Goal: Check status: Check status

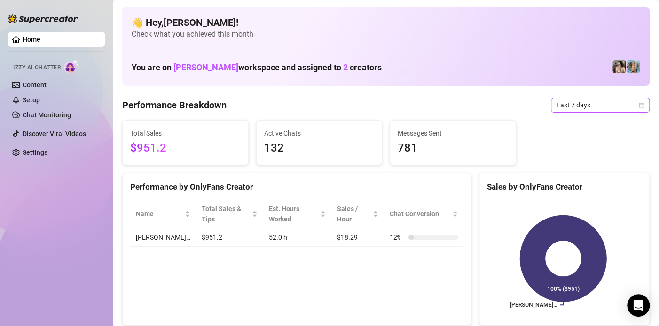
click at [557, 111] on span "Last 7 days" at bounding box center [599, 105] width 87 height 14
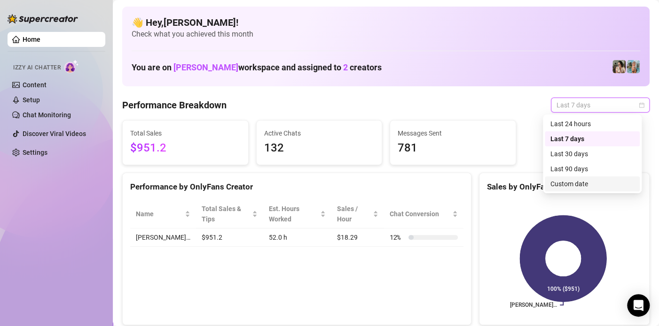
click at [575, 182] on div "Custom date" at bounding box center [592, 184] width 84 height 10
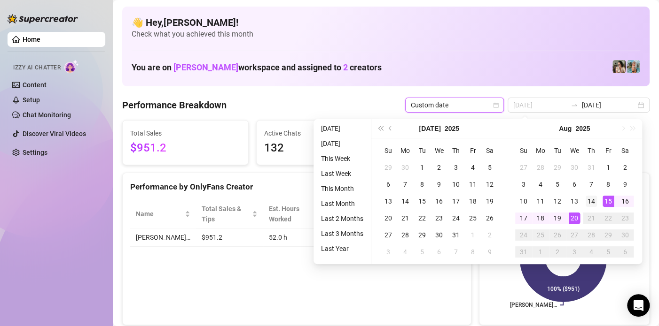
type input "[DATE]"
click at [589, 205] on div "14" at bounding box center [590, 201] width 11 height 11
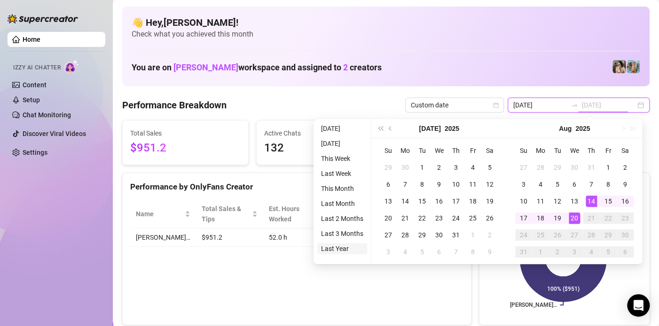
type input "[DATE]"
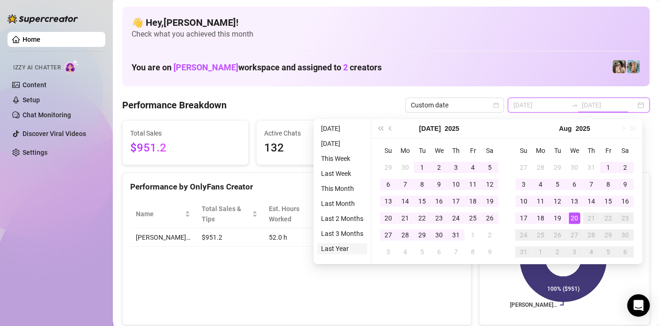
type input "[DATE]"
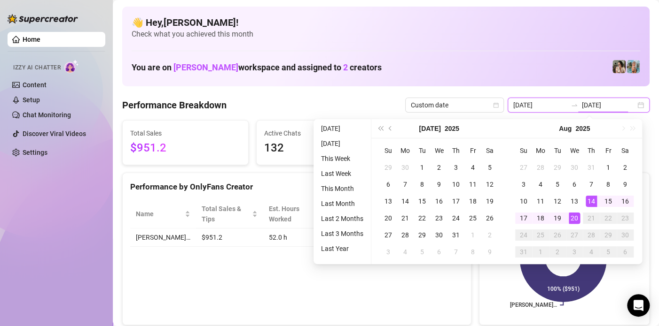
type input "[DATE]"
click at [185, 268] on div "Performance by OnlyFans Creator Name Total Sales & Tips Est. Hours Worked Sales…" at bounding box center [296, 249] width 349 height 153
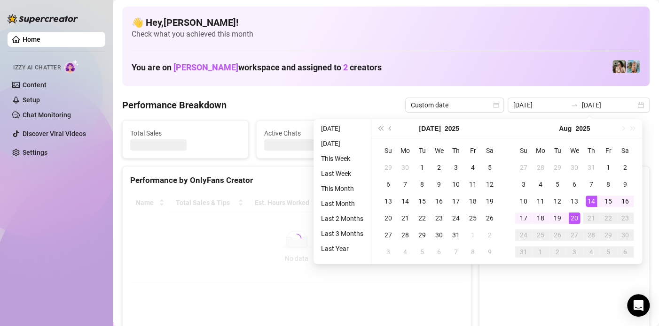
type input "[DATE]"
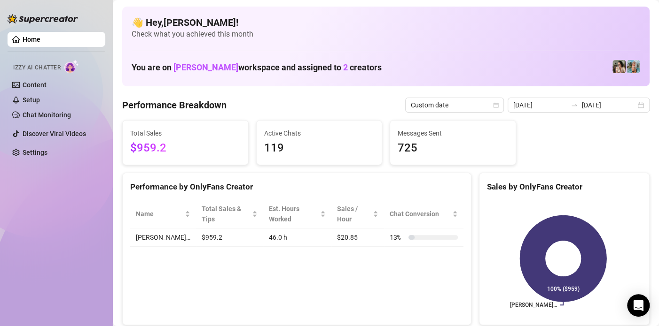
click at [40, 234] on div "Home Izzy AI Chatter Content Setup Chat Monitoring Discover Viral Videos Settin…" at bounding box center [57, 159] width 98 height 318
click at [545, 108] on input "[DATE]" at bounding box center [540, 105] width 54 height 10
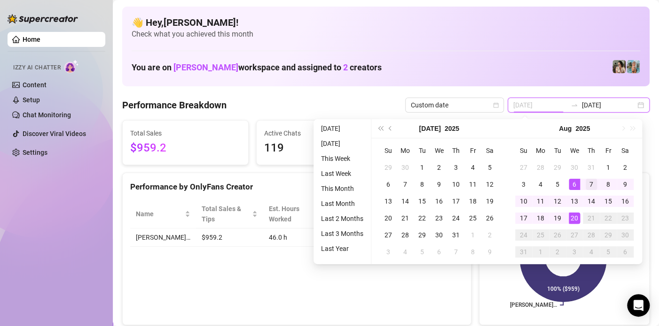
type input "[DATE]"
click at [588, 188] on div "7" at bounding box center [590, 184] width 11 height 11
type input "[DATE]"
click at [248, 300] on div "Performance by OnlyFans Creator Name Total Sales & Tips Est. Hours Worked Sales…" at bounding box center [296, 249] width 349 height 153
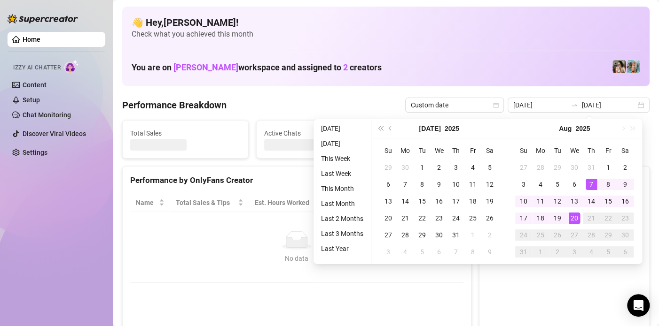
type input "[DATE]"
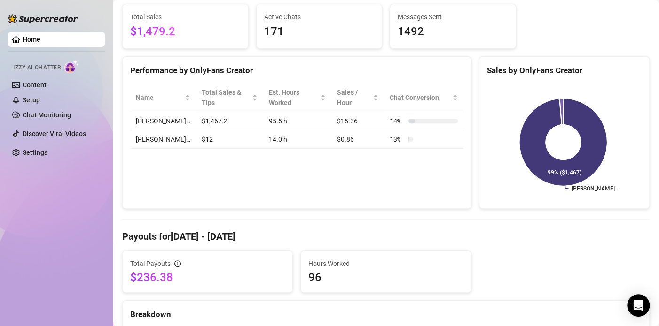
scroll to position [282, 0]
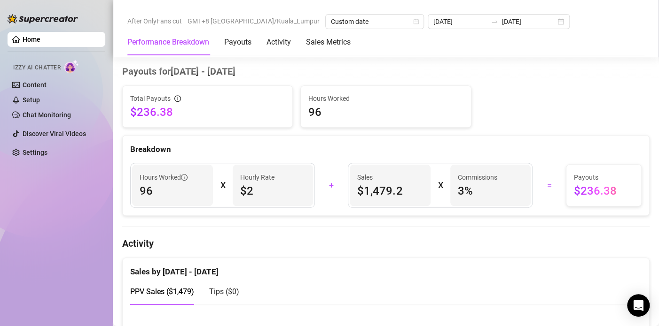
click at [25, 242] on div "Home Izzy AI Chatter Content Setup Chat Monitoring Discover Viral Videos Settin…" at bounding box center [57, 159] width 98 height 318
